Goal: Task Accomplishment & Management: Manage account settings

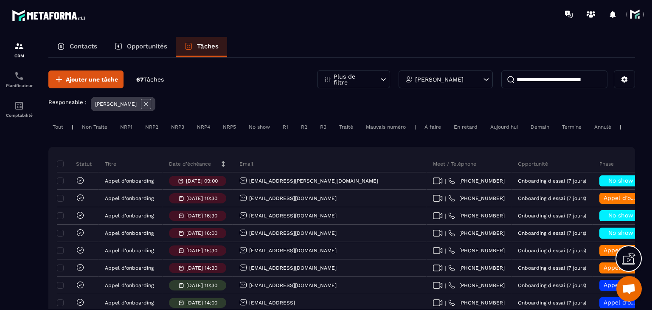
click at [202, 167] on p "Date d’échéance" at bounding box center [190, 163] width 42 height 7
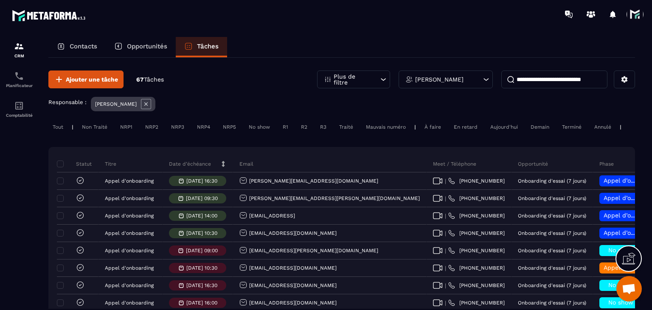
click at [202, 167] on p "Date d’échéance" at bounding box center [190, 163] width 42 height 7
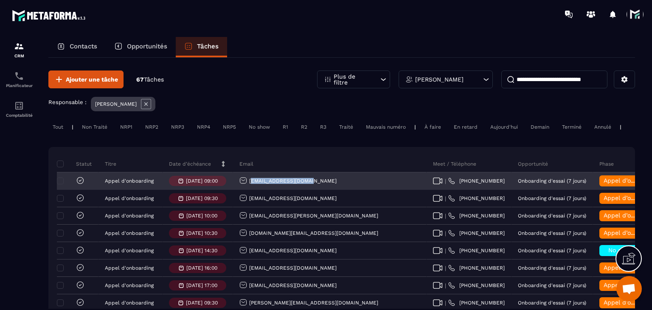
drag, startPoint x: 318, startPoint y: 184, endPoint x: 250, endPoint y: 190, distance: 68.1
click at [250, 190] on div "[EMAIL_ADDRESS][DOMAIN_NAME]" at bounding box center [329, 181] width 193 height 17
click at [330, 183] on div "[EMAIL_ADDRESS][DOMAIN_NAME]" at bounding box center [329, 181] width 193 height 17
drag, startPoint x: 330, startPoint y: 183, endPoint x: 244, endPoint y: 188, distance: 85.9
click at [244, 188] on div "[EMAIL_ADDRESS][DOMAIN_NAME]" at bounding box center [329, 181] width 193 height 17
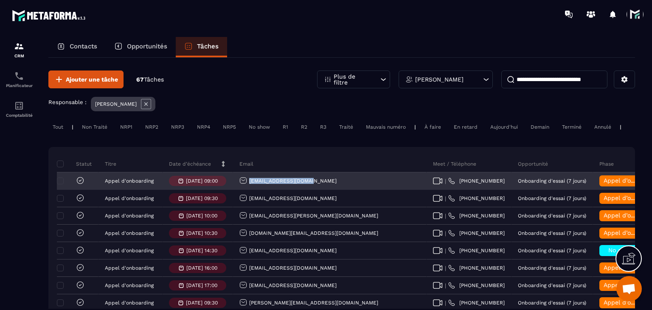
copy p "[EMAIL_ADDRESS][DOMAIN_NAME]"
click at [603, 184] on span "Appel d’onboarding terminée" at bounding box center [645, 180] width 85 height 7
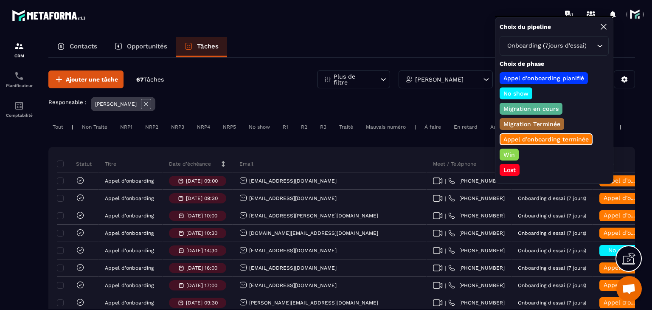
click at [505, 165] on p "Lost" at bounding box center [509, 169] width 15 height 8
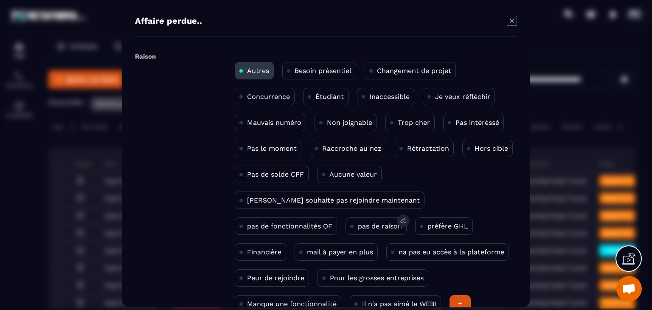
click at [358, 223] on p "pas de raison" at bounding box center [380, 226] width 44 height 8
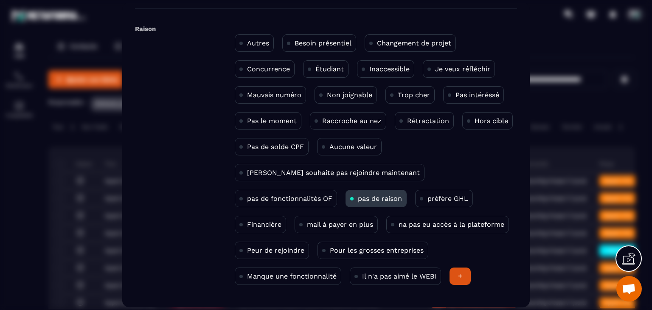
scroll to position [55, 0]
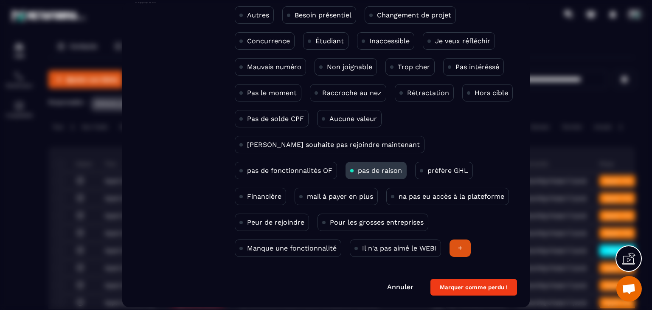
click at [461, 283] on button "Marquer comme perdu !" at bounding box center [473, 287] width 87 height 17
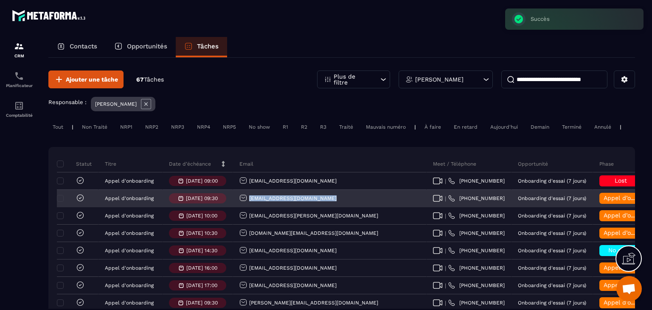
drag, startPoint x: 339, startPoint y: 206, endPoint x: 245, endPoint y: 207, distance: 94.2
click at [245, 207] on div "[EMAIL_ADDRESS][DOMAIN_NAME]" at bounding box center [329, 198] width 193 height 17
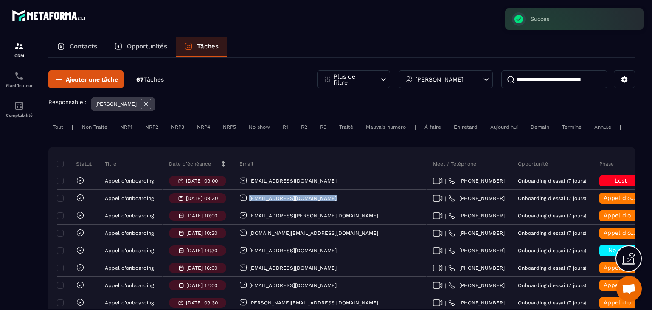
copy p "[EMAIL_ADDRESS][DOMAIN_NAME]"
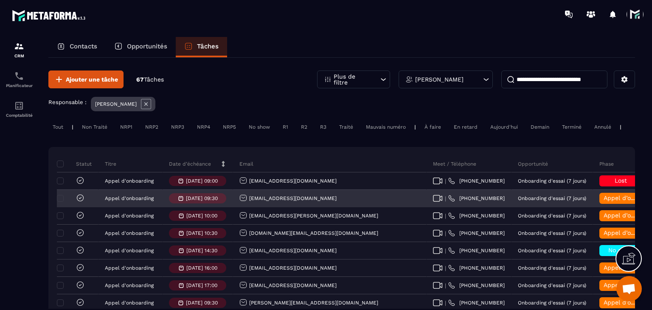
click at [603, 201] on span "Appel d’onboarding terminée" at bounding box center [645, 197] width 85 height 7
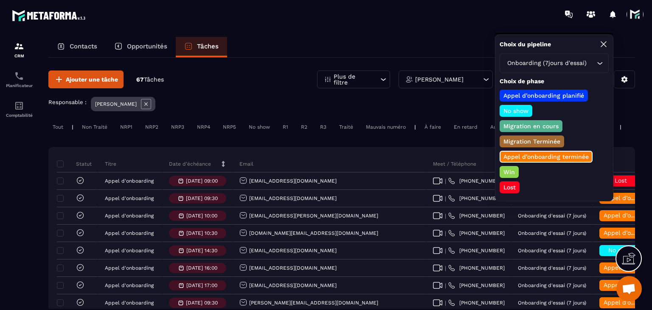
click at [506, 166] on div "Win" at bounding box center [508, 172] width 19 height 12
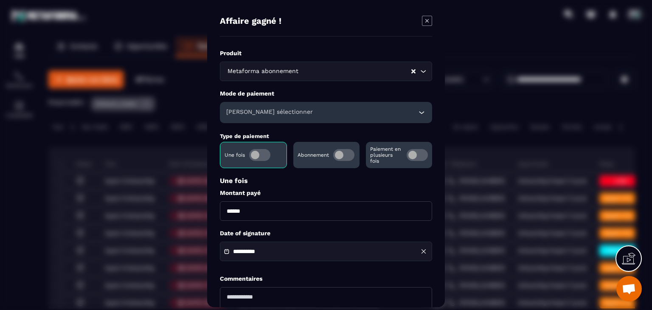
click at [228, 209] on input "******" at bounding box center [326, 211] width 212 height 20
type input "*******"
click at [251, 121] on div "[PERSON_NAME] sélectionner" at bounding box center [326, 112] width 212 height 21
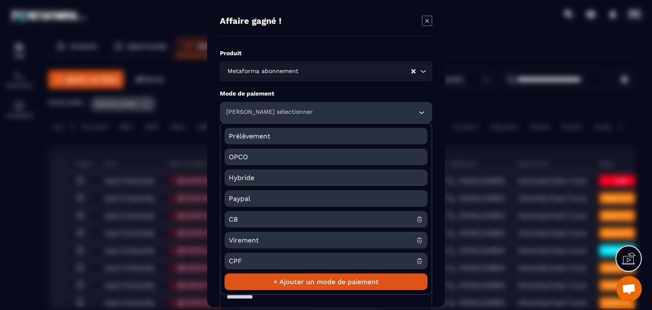
click at [246, 215] on span "CB" at bounding box center [322, 219] width 187 height 17
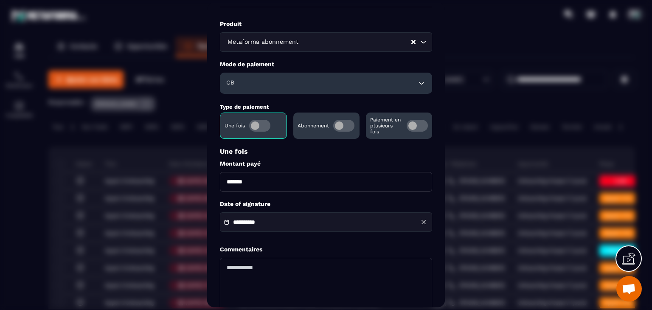
scroll to position [42, 0]
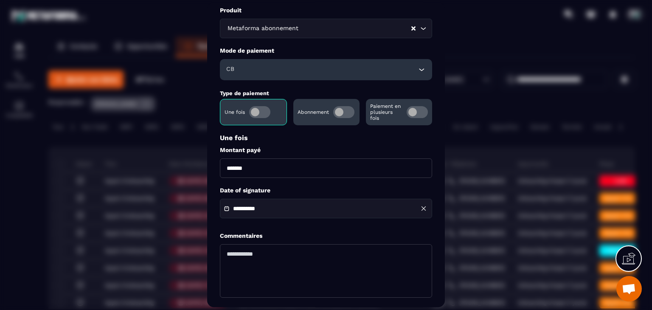
click at [257, 196] on div "**********" at bounding box center [326, 203] width 212 height 32
click at [260, 205] on div "**********" at bounding box center [326, 209] width 212 height 20
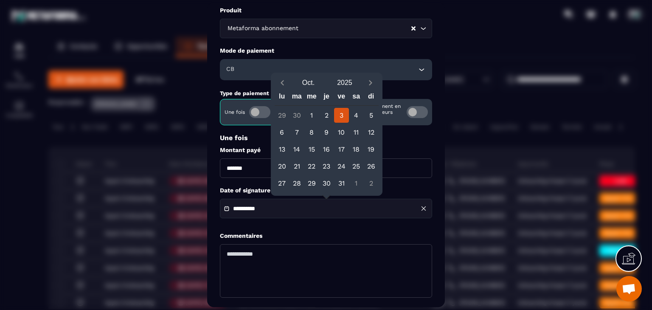
click at [289, 84] on button "Previous month" at bounding box center [283, 82] width 16 height 11
click at [285, 82] on icon "Previous month" at bounding box center [282, 82] width 8 height 8
click at [328, 184] on div "28" at bounding box center [326, 183] width 15 height 15
type input "**********"
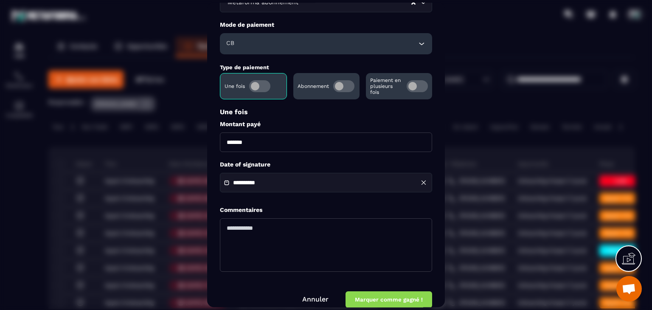
scroll to position [82, 0]
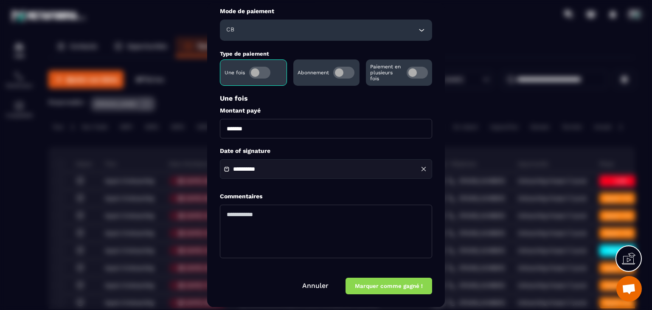
click at [414, 280] on button "Marquer comme gagné !" at bounding box center [388, 286] width 87 height 17
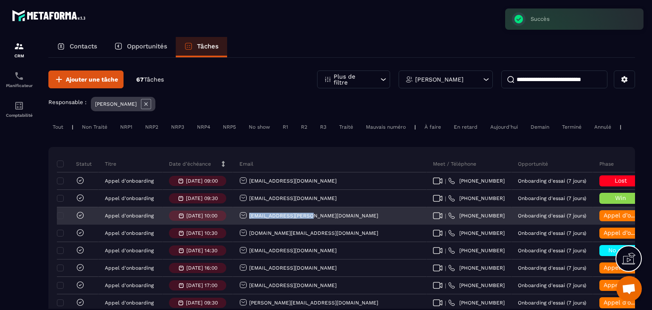
drag, startPoint x: 322, startPoint y: 221, endPoint x: 244, endPoint y: 217, distance: 78.2
click at [244, 217] on div "[EMAIL_ADDRESS][PERSON_NAME][DOMAIN_NAME]" at bounding box center [329, 215] width 193 height 17
copy p "[EMAIL_ADDRESS][PERSON_NAME][DOMAIN_NAME]"
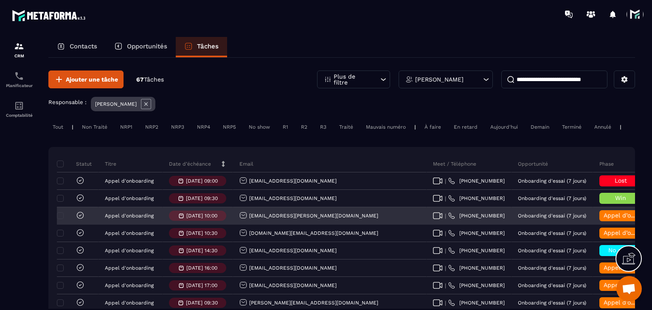
click at [603, 219] on span "Appel d’onboarding terminée" at bounding box center [645, 215] width 85 height 7
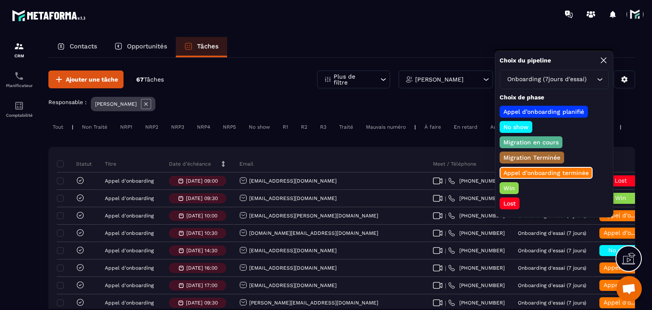
click at [502, 184] on p "Win" at bounding box center [509, 188] width 14 height 8
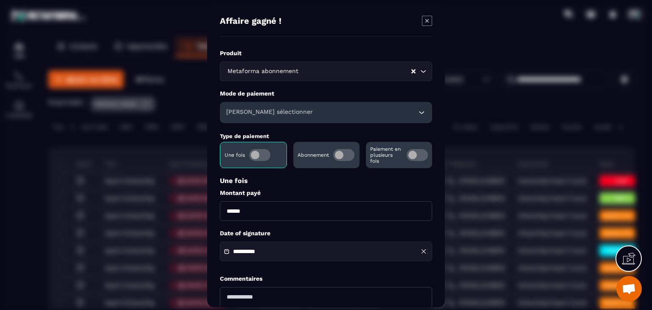
click at [421, 156] on span "Modal window" at bounding box center [416, 155] width 21 height 12
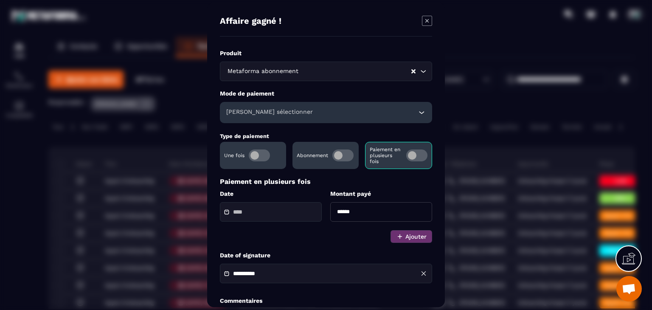
click at [333, 112] on div "[PERSON_NAME] sélectionner" at bounding box center [326, 112] width 212 height 21
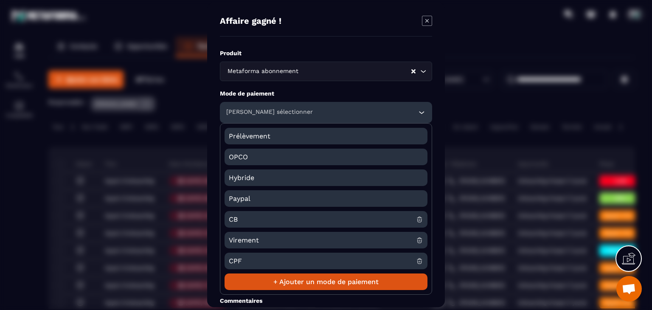
click at [236, 217] on span "CB" at bounding box center [322, 219] width 187 height 17
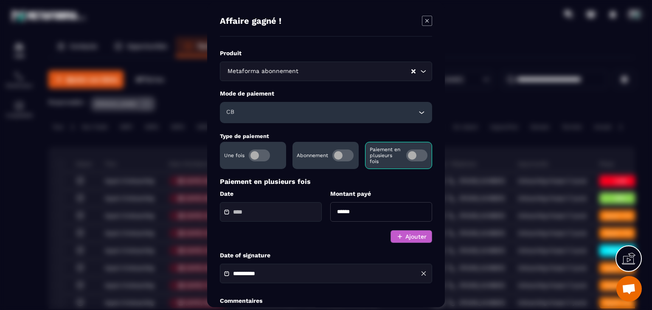
click at [409, 240] on button "Ajouter" at bounding box center [411, 236] width 42 height 13
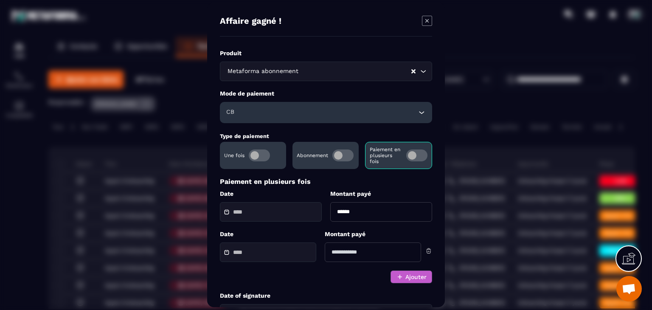
click at [408, 275] on button "Ajouter" at bounding box center [411, 276] width 42 height 13
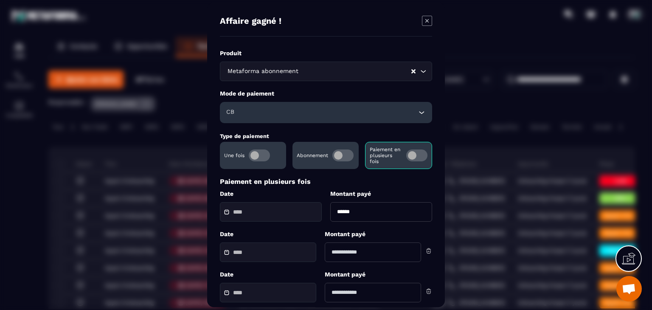
click at [340, 218] on input "******" at bounding box center [381, 212] width 102 height 20
click at [339, 217] on input "******" at bounding box center [381, 212] width 102 height 20
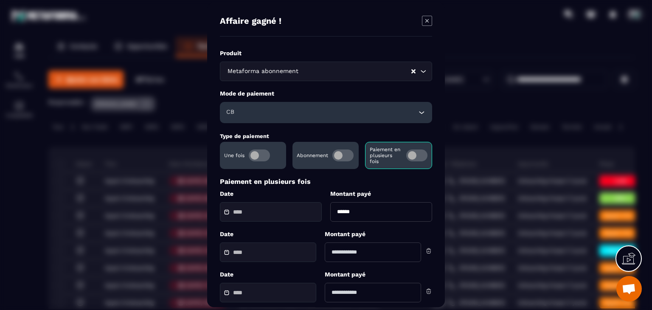
type input "******"
click at [345, 257] on input "Modal window" at bounding box center [373, 252] width 96 height 20
type input "******"
click at [365, 287] on input "Modal window" at bounding box center [373, 293] width 96 height 20
type input "******"
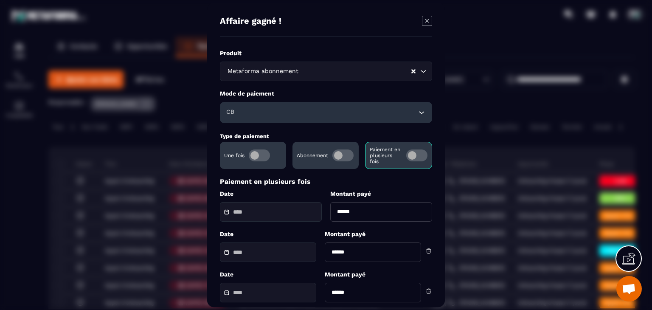
click at [282, 215] on input "Modal window" at bounding box center [262, 212] width 59 height 6
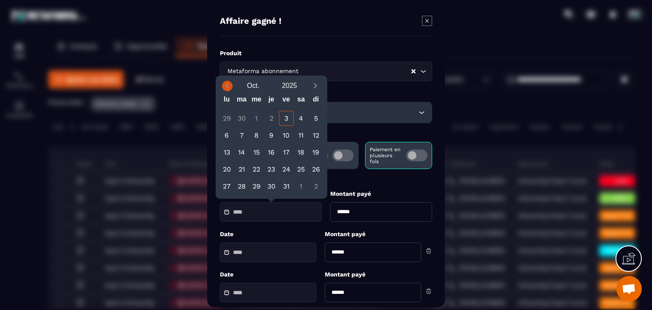
click at [230, 89] on icon "Previous month" at bounding box center [227, 85] width 8 height 8
click at [314, 89] on icon "Next month" at bounding box center [315, 85] width 8 height 8
click at [287, 116] on div "3" at bounding box center [286, 118] width 15 height 15
type input "**********"
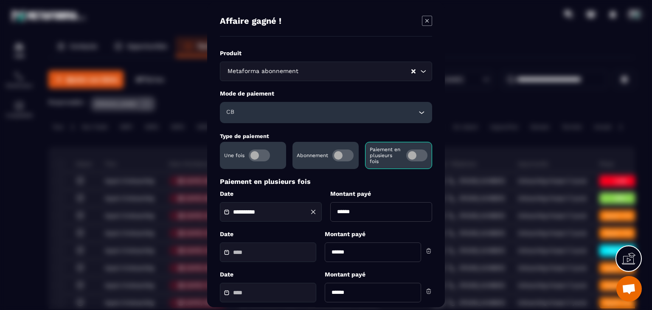
click at [283, 251] on input "Modal window" at bounding box center [262, 252] width 59 height 6
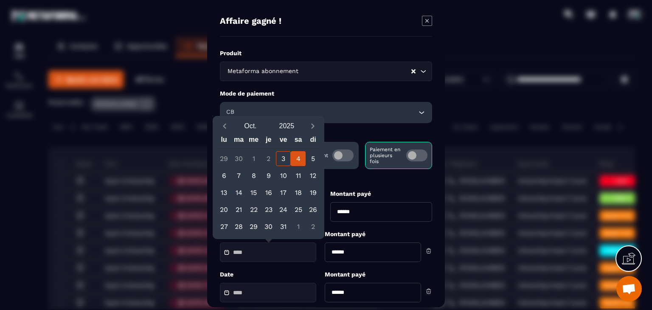
click at [298, 156] on div "4" at bounding box center [298, 158] width 15 height 15
type input "**********"
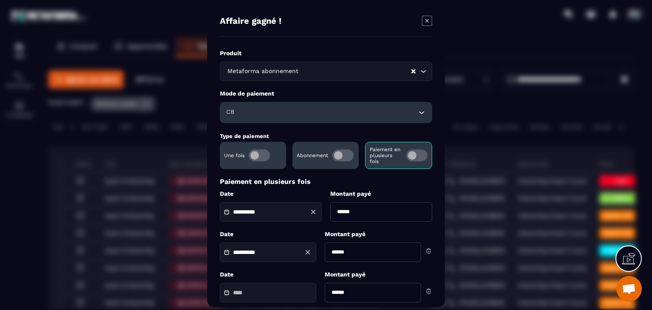
click at [258, 302] on div "Modal window" at bounding box center [268, 293] width 96 height 20
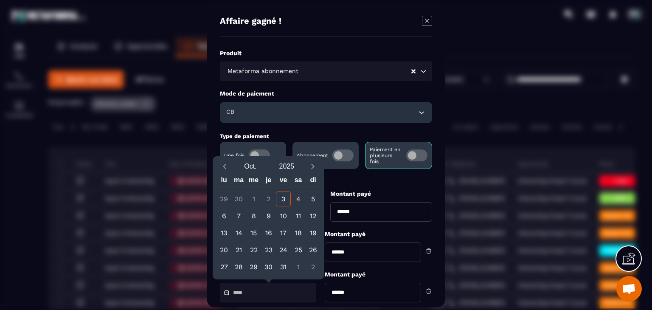
click at [250, 290] on input "Modal window" at bounding box center [262, 292] width 59 height 6
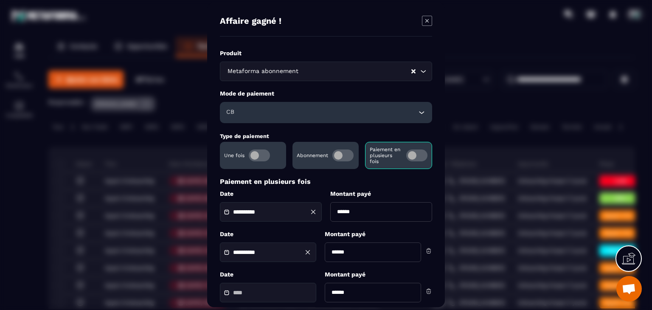
click at [250, 286] on div "Modal window" at bounding box center [268, 293] width 96 height 20
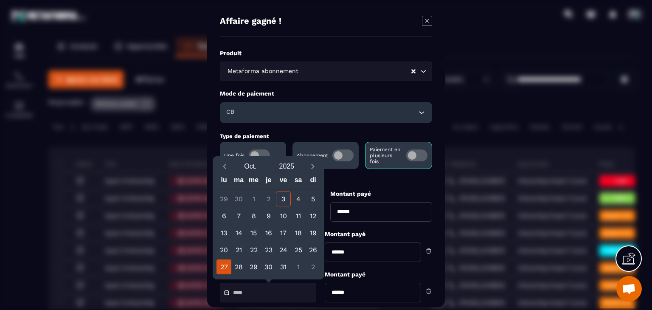
click at [229, 262] on div "27" at bounding box center [223, 266] width 15 height 15
type input "**********"
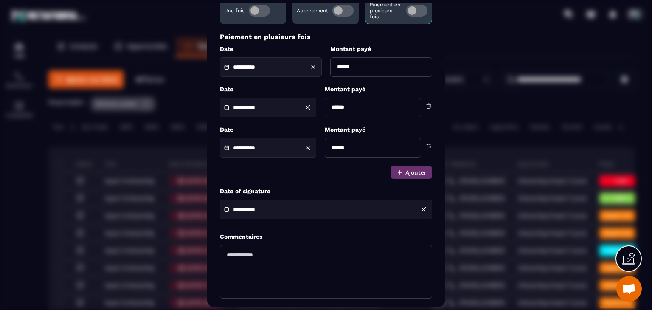
scroll to position [170, 0]
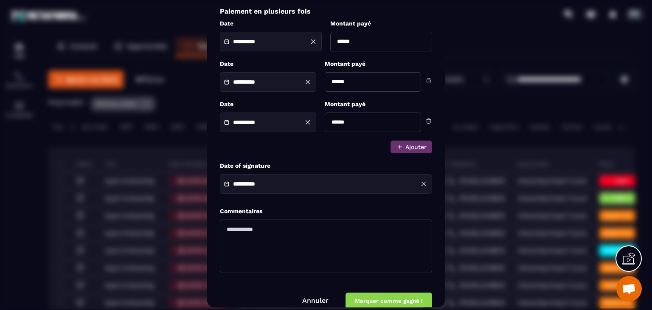
click at [375, 297] on button "Marquer comme gagné !" at bounding box center [388, 301] width 87 height 17
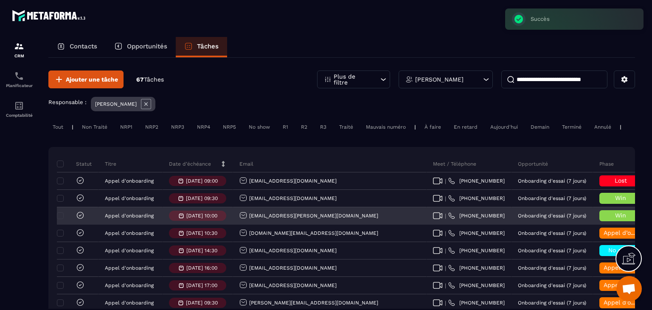
click at [79, 219] on icon at bounding box center [80, 215] width 8 height 8
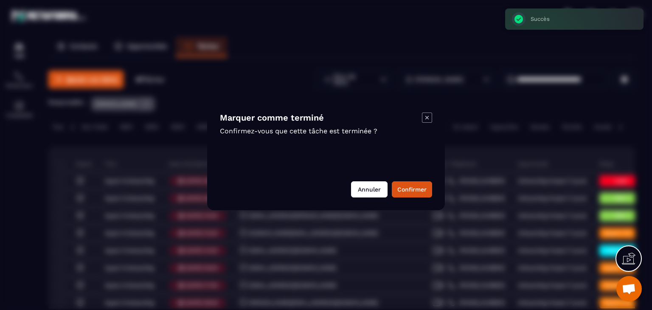
click at [378, 191] on button "Annuler" at bounding box center [369, 189] width 36 height 16
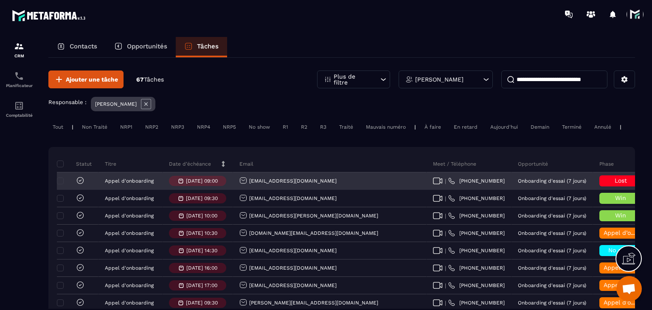
click at [78, 185] on icon at bounding box center [80, 180] width 8 height 8
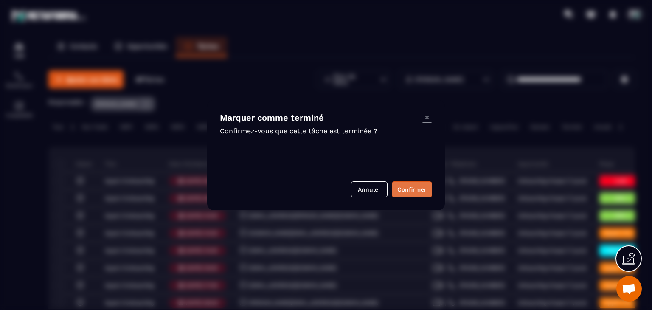
click at [428, 193] on button "Confirmer" at bounding box center [412, 189] width 40 height 16
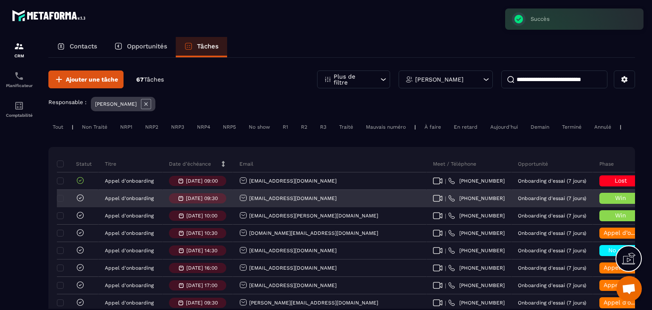
click at [80, 202] on icon at bounding box center [80, 197] width 8 height 8
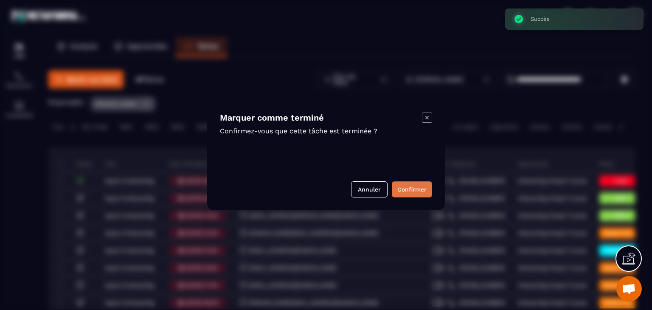
click at [418, 192] on button "Confirmer" at bounding box center [412, 189] width 40 height 16
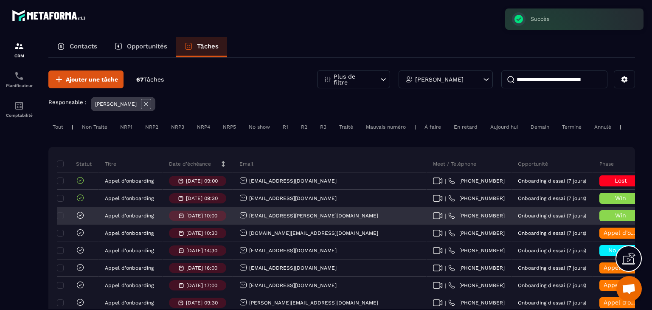
click at [78, 218] on icon at bounding box center [80, 215] width 8 height 8
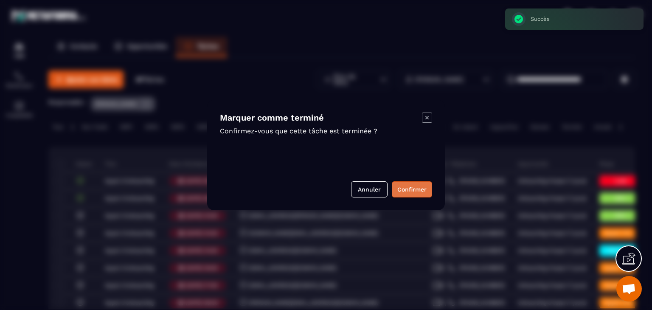
click at [413, 183] on button "Confirmer" at bounding box center [412, 189] width 40 height 16
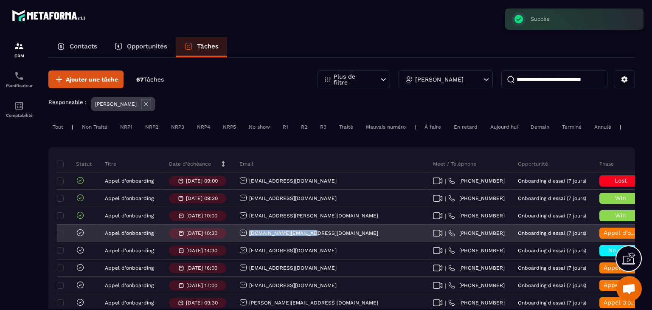
drag, startPoint x: 311, startPoint y: 236, endPoint x: 248, endPoint y: 240, distance: 62.9
click at [248, 240] on div "[DOMAIN_NAME][EMAIL_ADDRESS][DOMAIN_NAME]" at bounding box center [329, 233] width 193 height 17
copy p "[DOMAIN_NAME][EMAIL_ADDRESS][DOMAIN_NAME]"
click at [599, 235] on div "Appel d’onboarding terminée" at bounding box center [620, 232] width 42 height 11
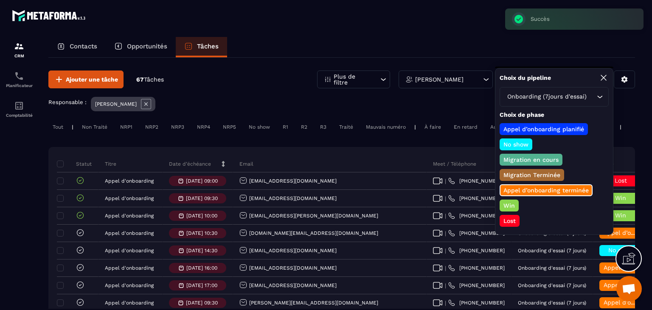
click at [509, 205] on p "Win" at bounding box center [509, 205] width 14 height 8
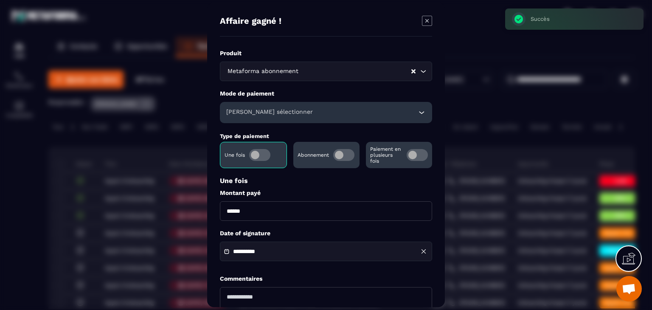
click at [340, 159] on span "Modal window" at bounding box center [343, 155] width 21 height 12
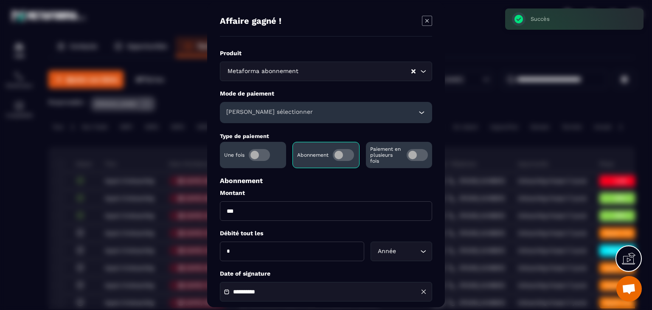
click at [272, 105] on div "[PERSON_NAME] sélectionner" at bounding box center [326, 112] width 212 height 21
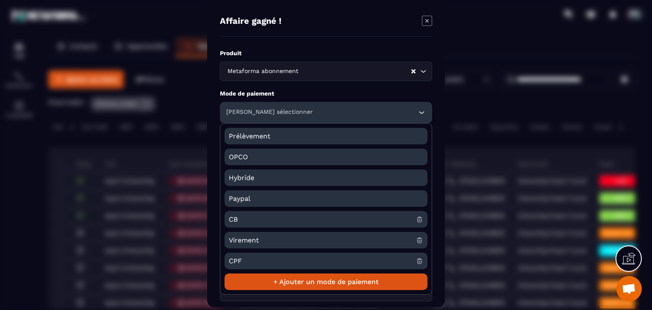
click at [246, 217] on span "CB" at bounding box center [322, 219] width 187 height 17
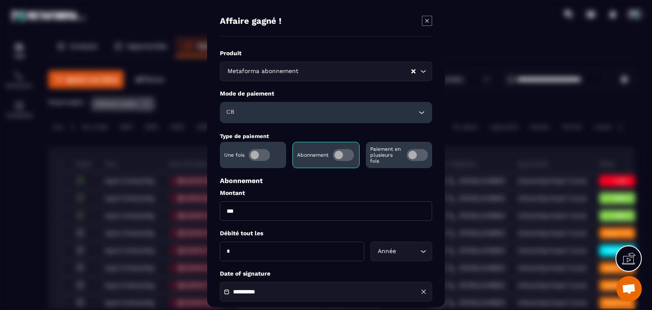
click at [246, 252] on input "*" at bounding box center [292, 251] width 144 height 20
click at [408, 244] on div "Année Loading..." at bounding box center [401, 251] width 62 height 20
click at [378, 221] on div "**********" at bounding box center [326, 218] width 212 height 338
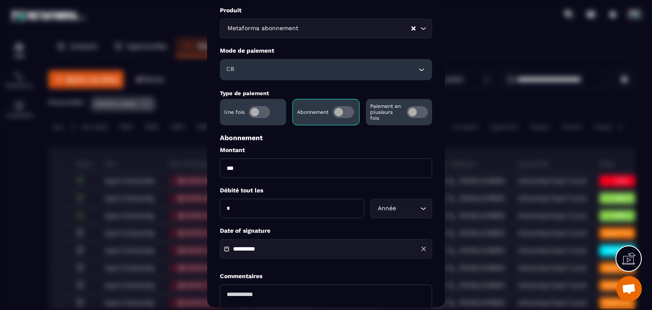
click at [248, 249] on input "**********" at bounding box center [262, 249] width 59 height 6
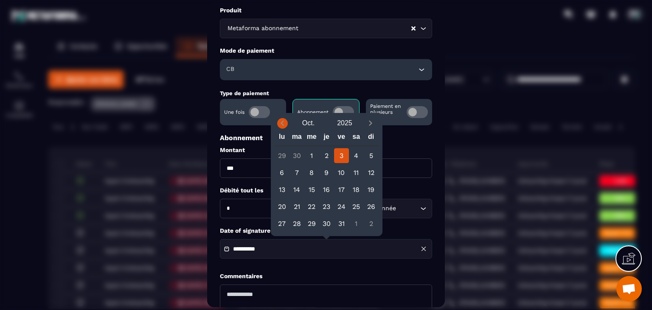
click at [283, 124] on icon "Previous month" at bounding box center [282, 123] width 3 height 5
click at [283, 155] on div "1" at bounding box center [282, 155] width 15 height 15
type input "**********"
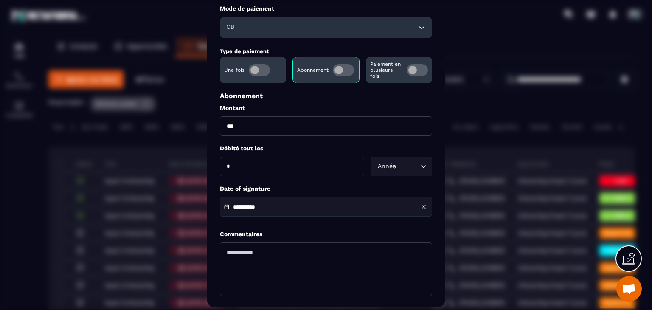
scroll to position [122, 0]
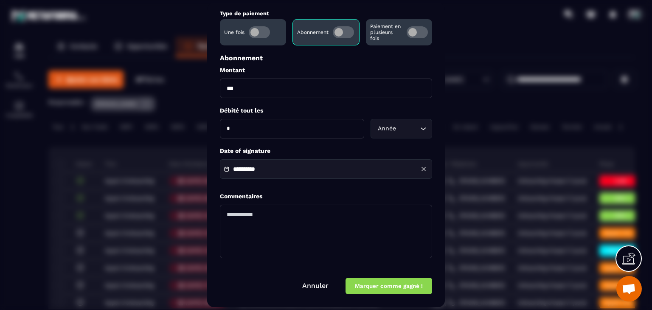
click at [361, 287] on button "Marquer comme gagné !" at bounding box center [388, 286] width 87 height 17
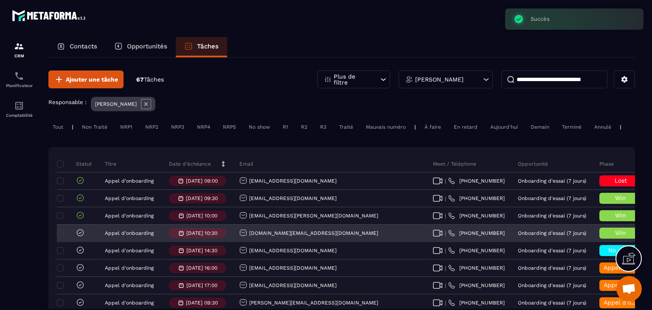
click at [76, 237] on icon at bounding box center [80, 232] width 8 height 8
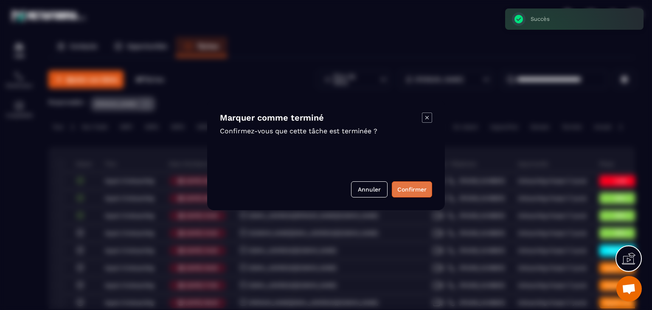
click at [404, 191] on button "Confirmer" at bounding box center [412, 189] width 40 height 16
